Goal: Task Accomplishment & Management: Use online tool/utility

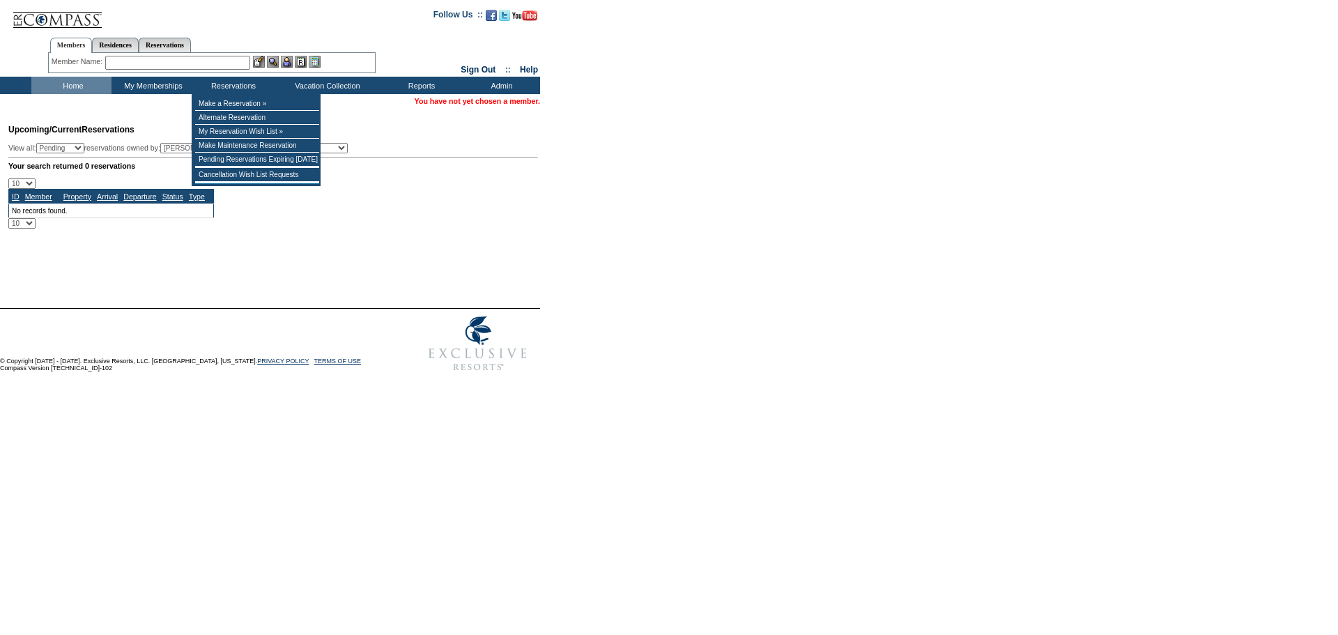
click at [221, 56] on input "text" at bounding box center [177, 63] width 145 height 14
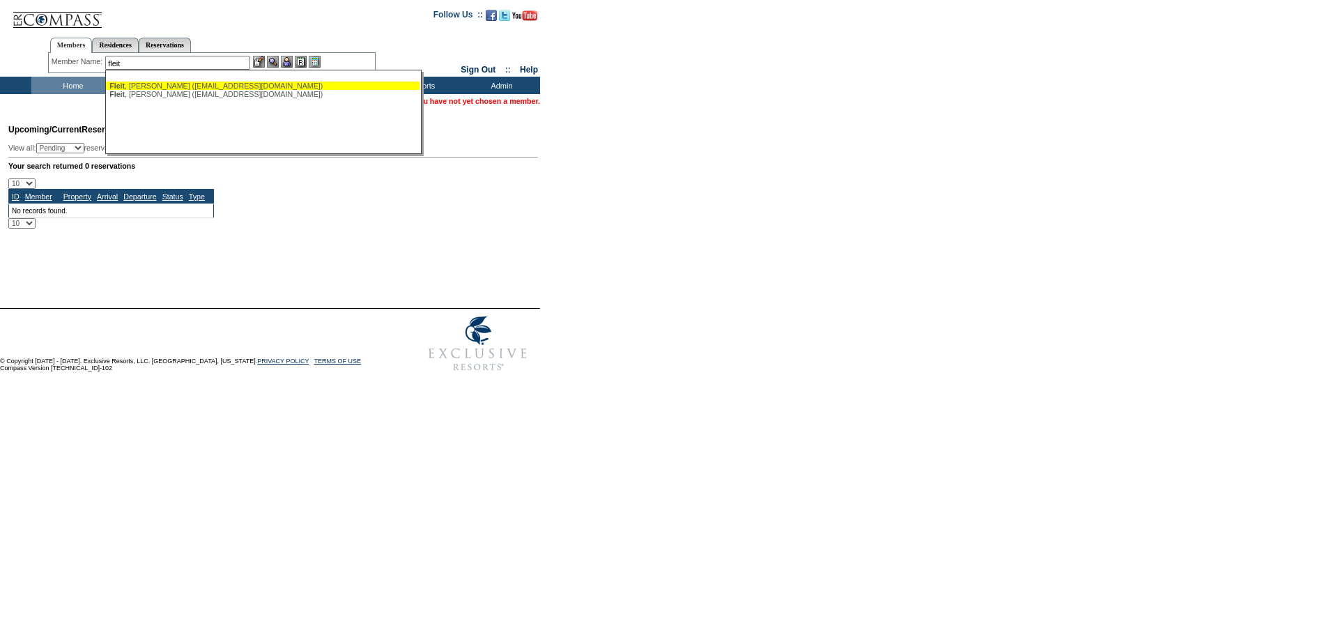
click at [192, 86] on div "Fleit , Douglas (dfleit@americanrepartners.com)" at bounding box center [262, 86] width 307 height 8
type input "Fleit, Douglas (dfleit@americanrepartners.com)"
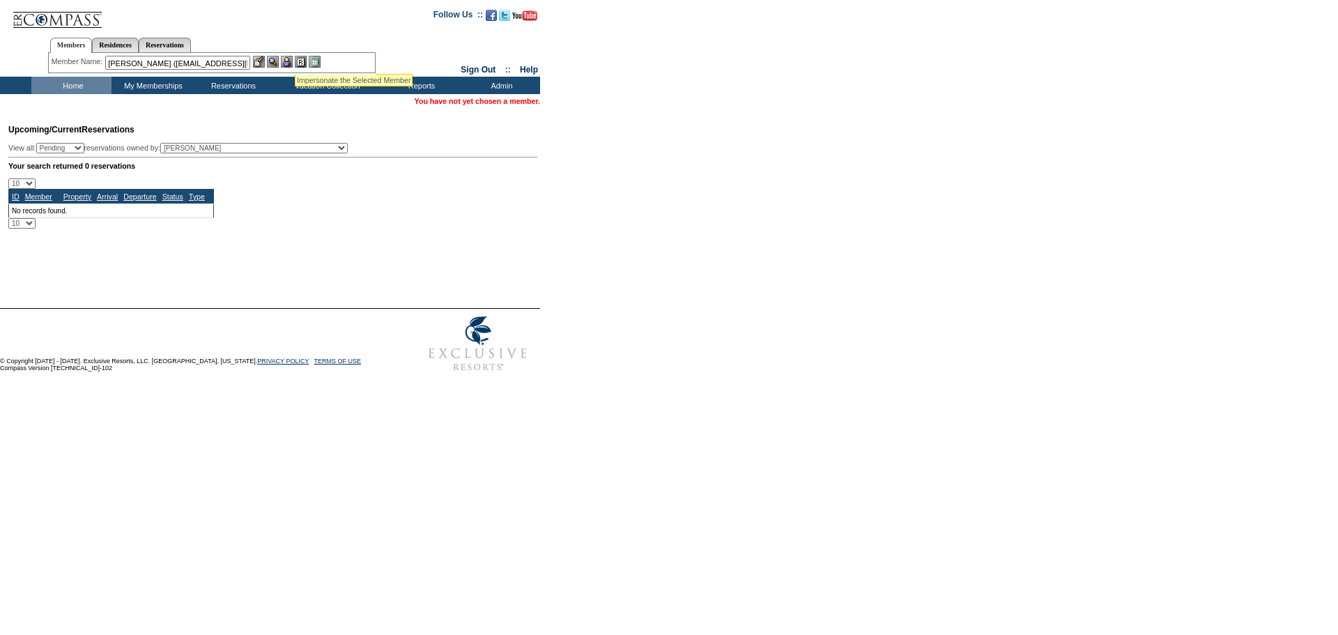
click at [289, 63] on img at bounding box center [287, 62] width 12 height 12
click at [275, 66] on img at bounding box center [273, 62] width 12 height 12
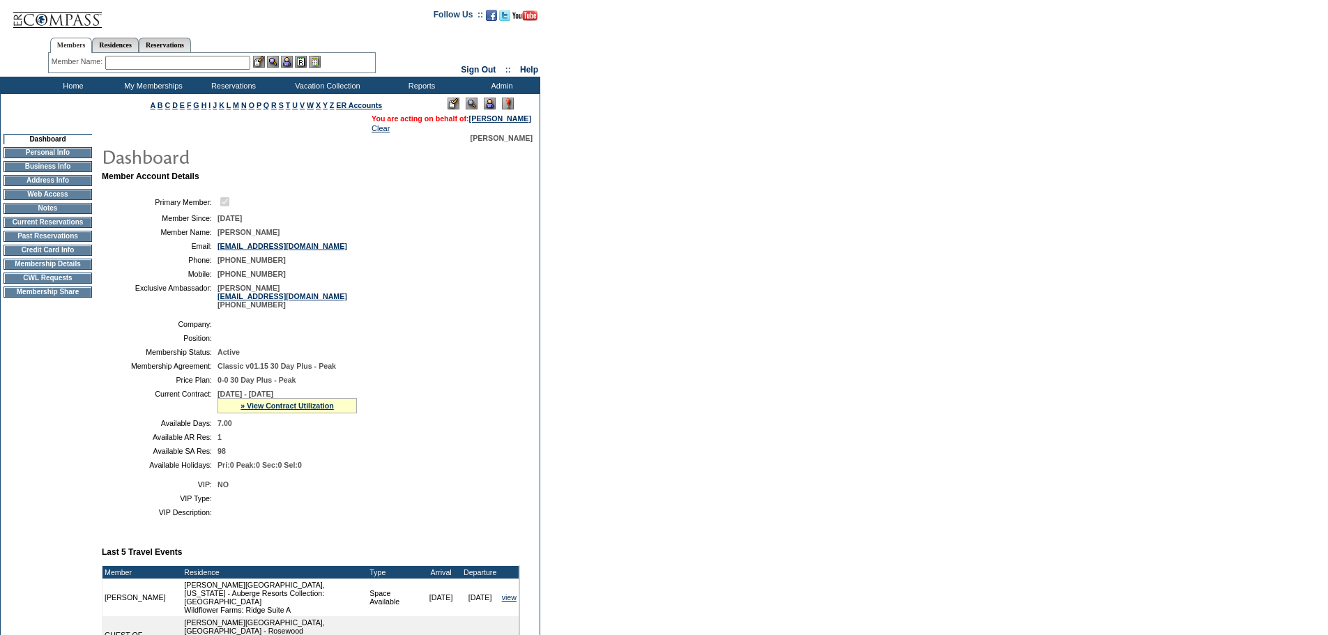
click at [47, 284] on td "CWL Requests" at bounding box center [47, 278] width 89 height 11
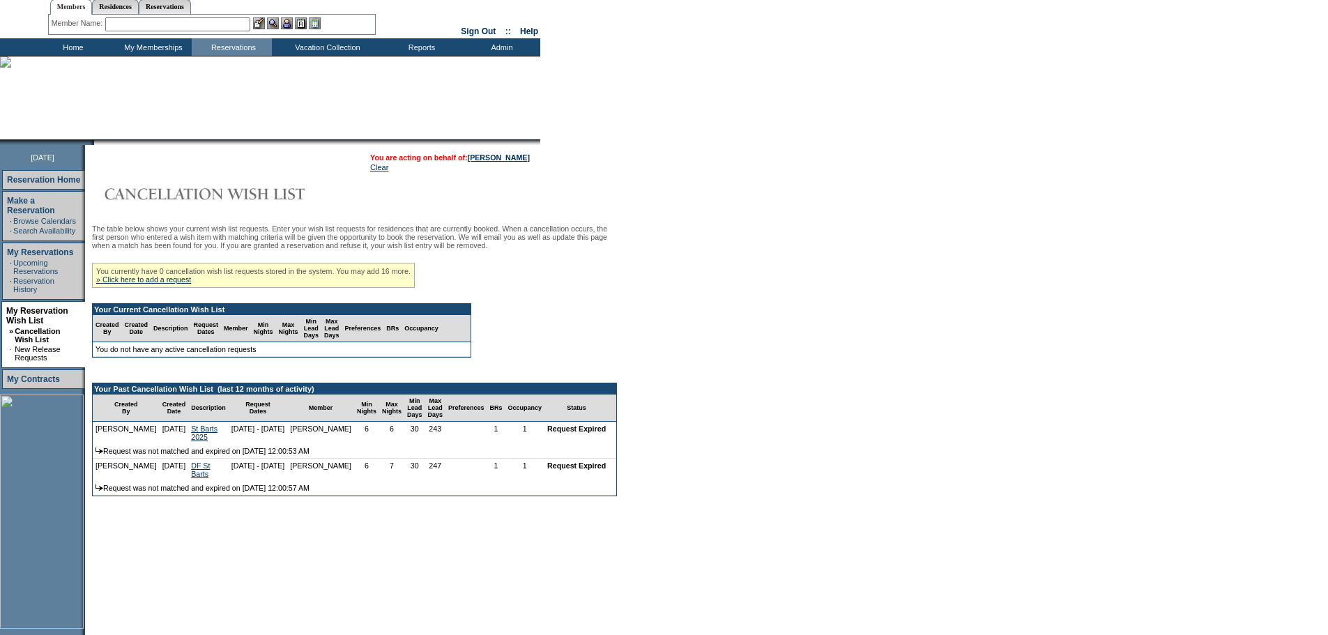
scroll to position [70, 0]
